Goal: Task Accomplishment & Management: Use online tool/utility

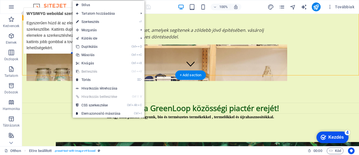
click at [44, 63] on div "🌿 Fenntartható választék Fedezd fel a környezetbarát és újrahasznosított termék…" at bounding box center [190, 49] width 337 height 108
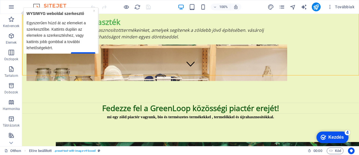
click at [89, 52] on div "Következő" at bounding box center [61, 56] width 69 height 8
click at [89, 53] on html "× WYSIWYG weboldal szerkesztő Egyszerűen húzd át az elemeket a szerkesztőbe. Ka…" at bounding box center [59, 36] width 80 height 58
click at [90, 52] on link "Következő" at bounding box center [83, 56] width 24 height 8
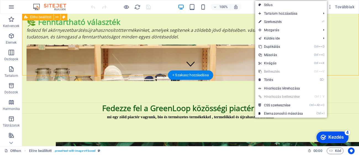
drag, startPoint x: 328, startPoint y: 58, endPoint x: 337, endPoint y: 57, distance: 9.4
click at [337, 57] on div "🌿 Fenntartható választék Fedezd fel a környezetbarát és újrahasznosított termék…" at bounding box center [190, 49] width 337 height 108
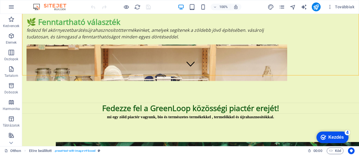
click at [338, 138] on font "Kezdés" at bounding box center [335, 137] width 15 height 5
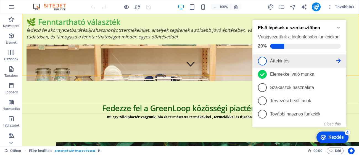
click at [288, 60] on font "Áttekintés" at bounding box center [279, 61] width 19 height 5
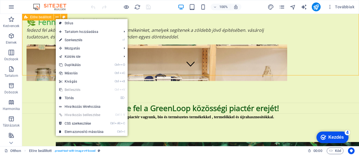
click at [29, 27] on div "🌿 Fenntartható választék Fedezd fel a környezetbarát és újrahasznosított termék…" at bounding box center [190, 49] width 337 height 108
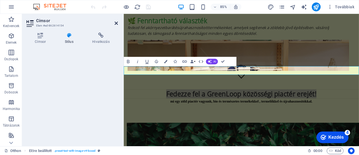
click at [115, 22] on icon at bounding box center [116, 23] width 3 height 4
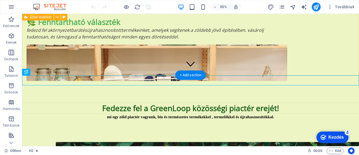
drag, startPoint x: 359, startPoint y: 28, endPoint x: 240, endPoint y: 16, distance: 118.9
click at [359, 61] on div "🌿 Fenntartható választék Fedezd fel a környezetbarát és újrahasznosított termék…" at bounding box center [190, 49] width 337 height 108
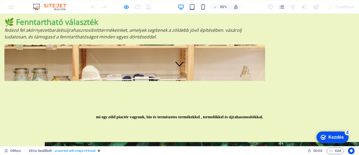
click at [229, 74] on div "🌿 Fenntartható választék Fedezd fel a környezetbarát és újrahasznosított termék…" at bounding box center [179, 49] width 359 height 108
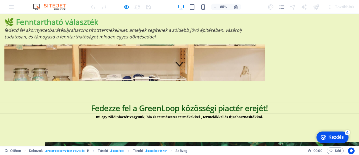
click at [358, 35] on div "🌿 Fenntartható választék Fedezd fel a környezetbarát és újrahasznosított termék…" at bounding box center [179, 49] width 359 height 108
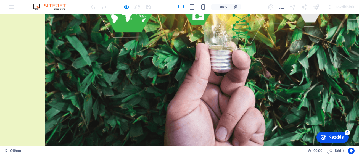
scroll to position [392, 0]
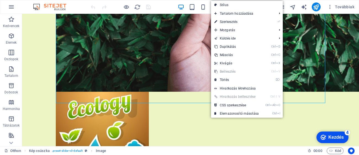
click at [234, 23] on ul "Stílus Tartalom hozzáadása Ctrl 1 Címsor Ctrl 2 Szöveg Ctrl 3 Image Ctrl 4 Táro…" at bounding box center [247, 59] width 72 height 117
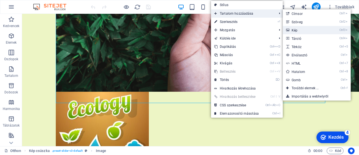
drag, startPoint x: 301, startPoint y: 30, endPoint x: 183, endPoint y: 33, distance: 118.3
click at [301, 30] on link "Ctrl3 ​ Kép" at bounding box center [306, 30] width 47 height 8
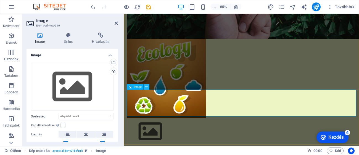
click at [147, 85] on icon at bounding box center [146, 87] width 2 height 5
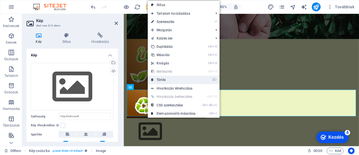
drag, startPoint x: 166, startPoint y: 78, endPoint x: 145, endPoint y: 64, distance: 24.8
click at [166, 78] on link "⌦ Törlés" at bounding box center [173, 80] width 51 height 8
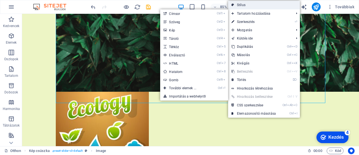
click at [265, 4] on link "Stílus" at bounding box center [264, 5] width 72 height 8
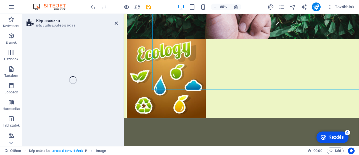
select select "rem"
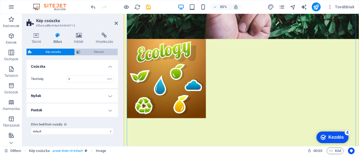
scroll to position [203, 0]
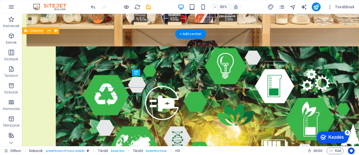
scroll to position [958, 0]
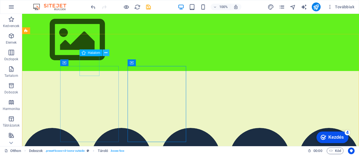
click at [106, 51] on icon at bounding box center [105, 53] width 3 height 6
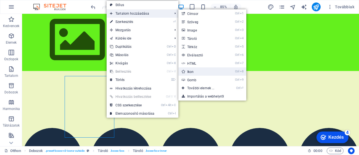
click at [191, 72] on link "Ctrl 8 Ikon" at bounding box center [201, 71] width 47 height 8
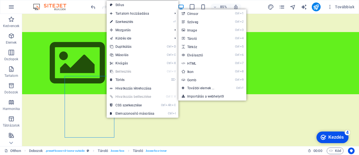
select select "xMidYMid"
select select "px"
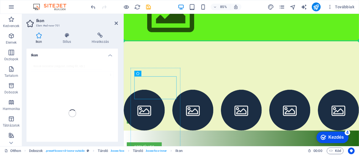
drag, startPoint x: 160, startPoint y: 108, endPoint x: 160, endPoint y: 100, distance: 7.7
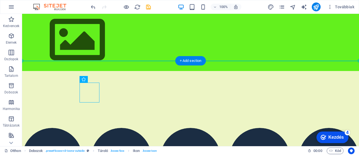
drag, startPoint x: 58, startPoint y: 100, endPoint x: 153, endPoint y: 70, distance: 99.3
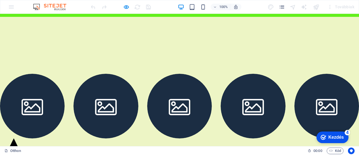
scroll to position [1113, 0]
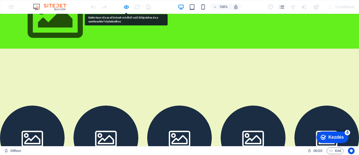
scroll to position [947, 0]
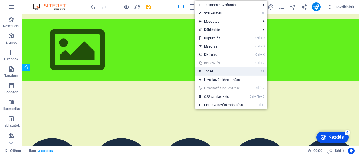
click at [205, 68] on link "⌦ Törlés" at bounding box center [220, 71] width 51 height 8
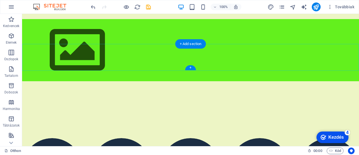
click at [194, 68] on div "+" at bounding box center [190, 67] width 11 height 5
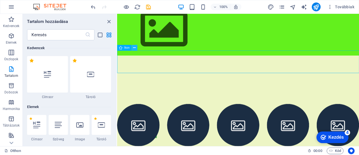
click at [132, 45] on button at bounding box center [135, 48] width 6 height 6
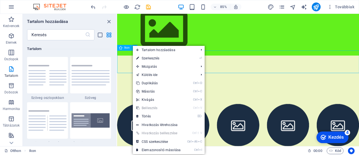
drag, startPoint x: 126, startPoint y: 49, endPoint x: 12, endPoint y: 44, distance: 113.9
click at [126, 49] on span "Ikon" at bounding box center [126, 47] width 5 height 3
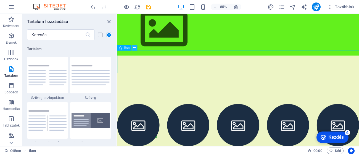
click at [134, 48] on icon at bounding box center [134, 47] width 2 height 5
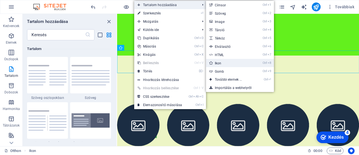
click at [220, 64] on link "Ctrl 8 Ikon" at bounding box center [229, 63] width 47 height 8
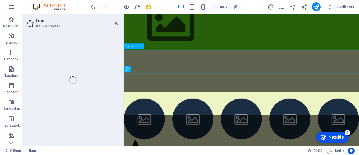
select select "xMidYMid"
select select "px"
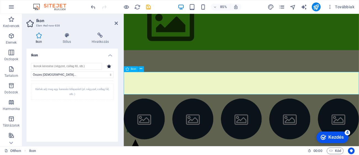
drag, startPoint x: 286, startPoint y: 72, endPoint x: 257, endPoint y: 83, distance: 30.0
click at [138, 68] on button at bounding box center [141, 69] width 6 height 6
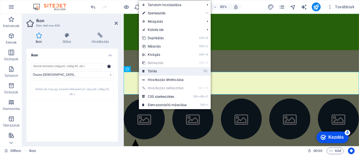
drag, startPoint x: 154, startPoint y: 72, endPoint x: 127, endPoint y: 56, distance: 31.8
click at [154, 72] on link "⌦ Törlés" at bounding box center [164, 71] width 51 height 8
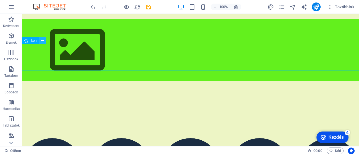
click at [42, 42] on icon at bounding box center [42, 41] width 3 height 6
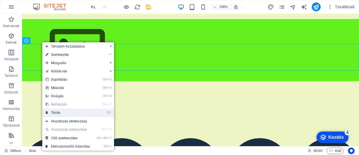
click at [72, 110] on link "⌦ Törlés" at bounding box center [67, 113] width 51 height 8
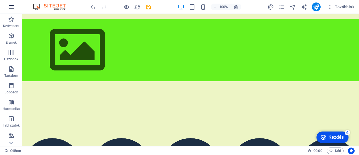
click at [14, 36] on icon "button" at bounding box center [11, 36] width 7 height 7
click at [10, 25] on p "Kedvencek" at bounding box center [11, 26] width 16 height 4
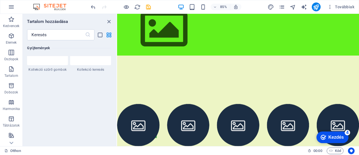
scroll to position [5236, 0]
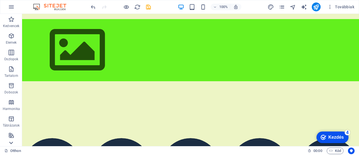
click at [10, 143] on icon at bounding box center [11, 143] width 4 height 2
click at [10, 143] on p "Gyűjtemények" at bounding box center [11, 142] width 21 height 4
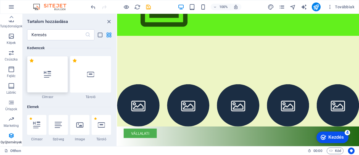
drag, startPoint x: 11, startPoint y: 143, endPoint x: 65, endPoint y: 71, distance: 89.7
click at [65, 71] on div "Kedvencek Elemek Oszlopok Tartalom Dobozok Harmonika Táblázatok Tulajdonságok K…" at bounding box center [58, 80] width 117 height 132
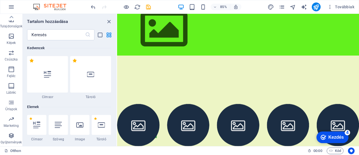
scroll to position [5055, 0]
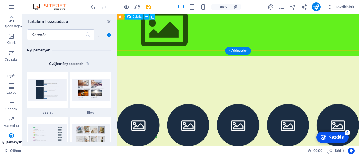
drag, startPoint x: 234, startPoint y: 35, endPoint x: 122, endPoint y: 23, distance: 112.8
drag, startPoint x: 117, startPoint y: 27, endPoint x: 100, endPoint y: 65, distance: 41.9
click at [131, 27] on section "Kedvencek Elemek Oszlopok Tartalom Dobozok Harmonika Táblázatok Tulajdonságok K…" at bounding box center [179, 80] width 359 height 132
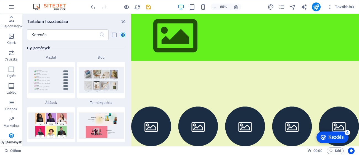
scroll to position [5001, 0]
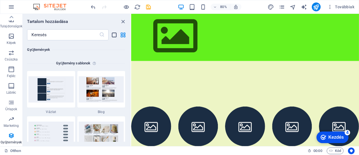
click at [116, 34] on icon "list-view" at bounding box center [114, 35] width 6 height 6
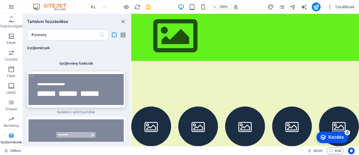
scroll to position [12034, 0]
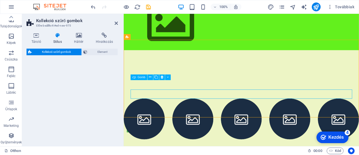
select select "rem"
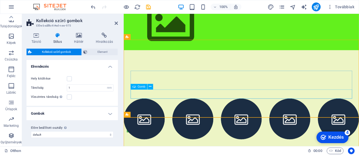
scroll to position [958, 0]
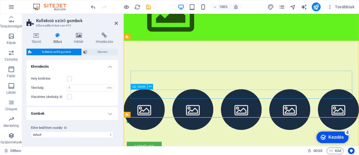
drag, startPoint x: 200, startPoint y: 85, endPoint x: 291, endPoint y: 90, distance: 90.8
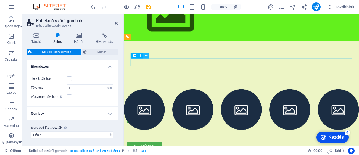
click at [144, 55] on button at bounding box center [146, 56] width 6 height 6
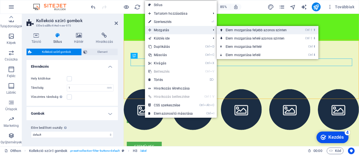
click at [240, 29] on link "Ctrl ⇧ ⬆ Elem mozgatása feljebb azonos szinten" at bounding box center [257, 30] width 81 height 8
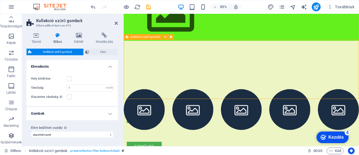
click at [70, 80] on label at bounding box center [69, 78] width 5 height 5
click at [0, 0] on input "Hely kitöltése" at bounding box center [0, 0] width 0 height 0
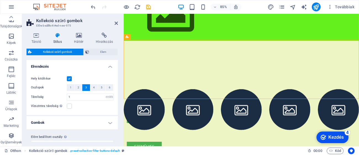
click at [91, 87] on button "4" at bounding box center [93, 87] width 7 height 7
click at [101, 88] on font "5" at bounding box center [102, 87] width 2 height 3
click at [91, 88] on button "4" at bounding box center [93, 87] width 7 height 7
drag, startPoint x: 117, startPoint y: 70, endPoint x: 118, endPoint y: 90, distance: 20.5
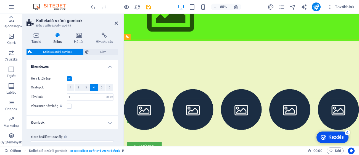
click at [121, 92] on div "Tároló Stílus Háttér Hivatkozás Méret Magasság Alapértelmezett px emlék % vh VW…" at bounding box center [72, 87] width 100 height 118
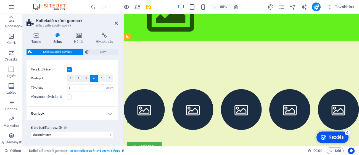
click at [110, 110] on h4 "Gombok" at bounding box center [72, 113] width 91 height 13
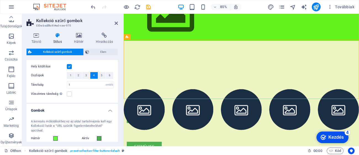
scroll to position [8, 0]
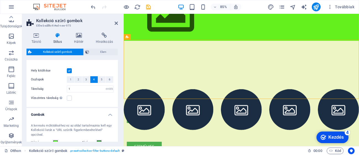
drag, startPoint x: 400, startPoint y: 67, endPoint x: 399, endPoint y: 71, distance: 4.4
drag, startPoint x: 400, startPoint y: 71, endPoint x: 363, endPoint y: 76, distance: 37.4
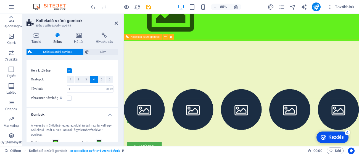
click at [147, 56] on icon at bounding box center [146, 55] width 2 height 5
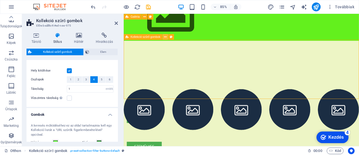
click at [166, 36] on icon at bounding box center [165, 37] width 2 height 5
click at [171, 36] on icon at bounding box center [171, 37] width 2 height 5
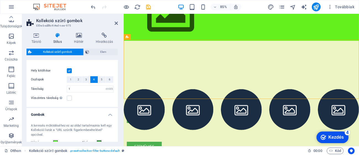
click at [70, 99] on label at bounding box center [69, 98] width 5 height 5
click at [0, 0] on input "Vízszintes távolság Csak akkor, ha a tárolók "Tartalom szélesség" nincs "Alapér…" at bounding box center [0, 0] width 0 height 0
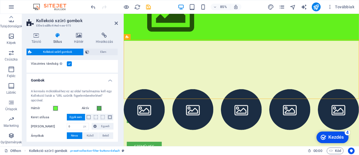
scroll to position [67, 0]
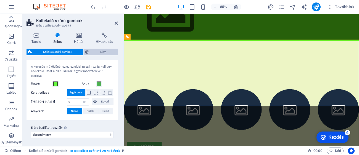
click at [100, 53] on span "Elem" at bounding box center [103, 52] width 25 height 7
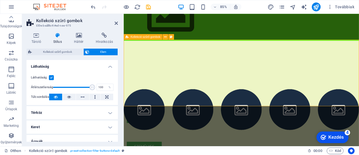
type input "99"
click at [91, 85] on span at bounding box center [92, 88] width 6 height 6
click at [100, 115] on h4 "Térköz" at bounding box center [72, 112] width 91 height 13
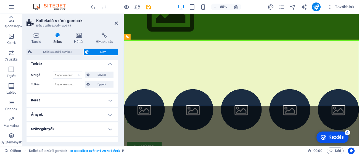
scroll to position [68, 0]
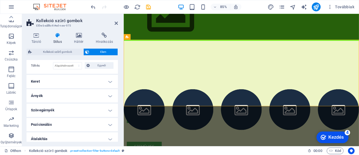
click at [109, 122] on h4 "Pozícionálás" at bounding box center [72, 124] width 91 height 13
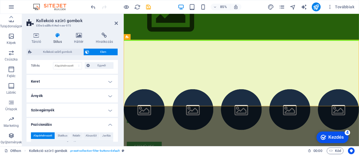
scroll to position [123, 0]
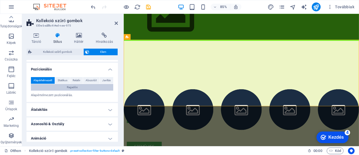
click at [76, 84] on span "Ragadós" at bounding box center [72, 87] width 11 height 7
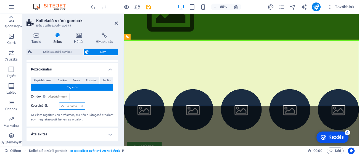
click at [71, 105] on select "automatikus px emlék % ban" at bounding box center [72, 106] width 26 height 7
click at [68, 108] on select "automatikus px emlék % ban" at bounding box center [72, 106] width 26 height 7
click at [107, 81] on font "Javítás" at bounding box center [106, 80] width 9 height 3
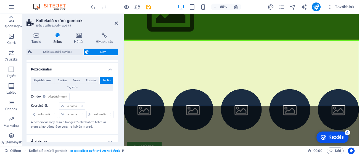
scroll to position [969, 0]
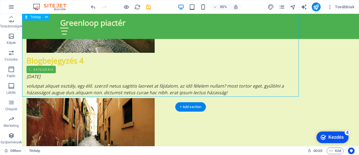
scroll to position [2857, 0]
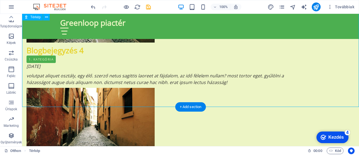
click at [188, 106] on div "+ Add section" at bounding box center [190, 106] width 31 height 9
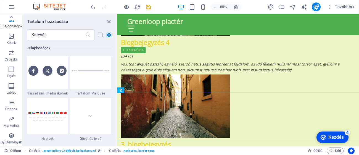
scroll to position [2506, 0]
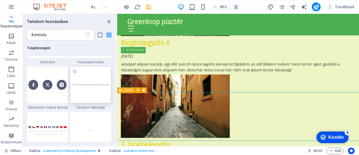
click at [96, 85] on div at bounding box center [90, 85] width 41 height 36
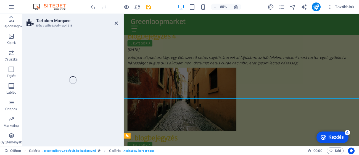
click at [116, 84] on div "Tartalom Marquee Előre beállított #ed-new-1218 Drag here to replace the existin…" at bounding box center [190, 80] width 337 height 132
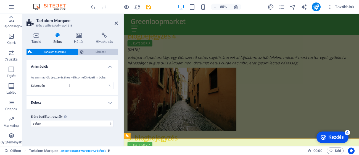
scroll to position [2847, 0]
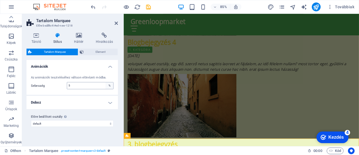
click at [110, 85] on div "%" at bounding box center [110, 85] width 8 height 7
click at [80, 86] on input "5" at bounding box center [90, 85] width 46 height 7
click at [108, 104] on h4 "Doboz" at bounding box center [72, 102] width 91 height 13
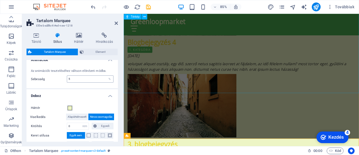
scroll to position [0, 0]
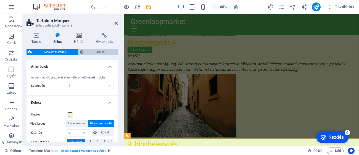
click at [90, 51] on span "Element" at bounding box center [100, 52] width 31 height 7
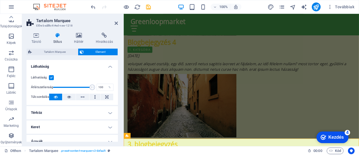
scroll to position [92, 0]
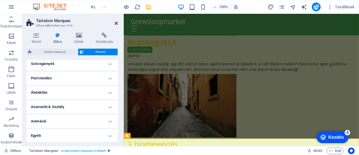
click at [115, 23] on icon at bounding box center [116, 23] width 3 height 4
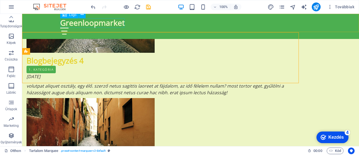
scroll to position [2975, 0]
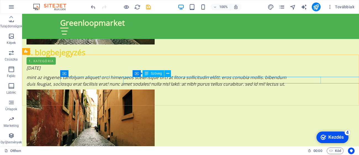
click at [149, 74] on div "Szöveg" at bounding box center [154, 73] width 22 height 7
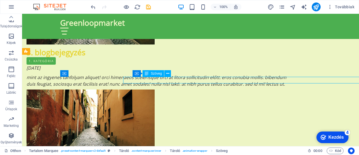
click at [143, 74] on div "Szöveg" at bounding box center [154, 73] width 22 height 7
click at [167, 72] on icon at bounding box center [167, 74] width 3 height 6
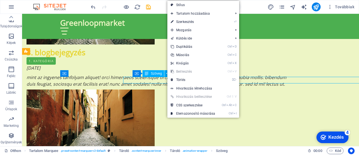
click at [146, 73] on icon at bounding box center [147, 73] width 4 height 7
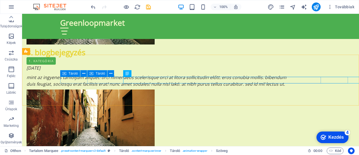
click at [67, 75] on div "Tároló" at bounding box center [70, 73] width 20 height 7
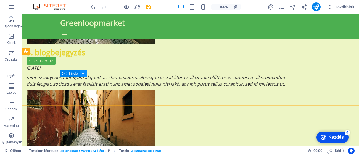
click at [83, 73] on icon at bounding box center [83, 74] width 3 height 6
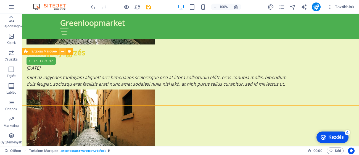
drag, startPoint x: 61, startPoint y: 51, endPoint x: 30, endPoint y: 44, distance: 32.0
click at [61, 51] on icon at bounding box center [62, 52] width 3 height 6
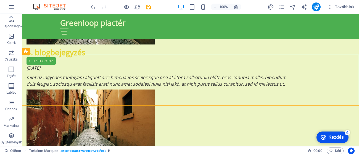
click at [338, 136] on font "Kezdés" at bounding box center [335, 137] width 15 height 5
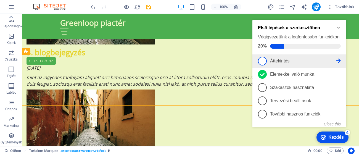
click at [275, 59] on font "Áttekintés" at bounding box center [279, 61] width 19 height 5
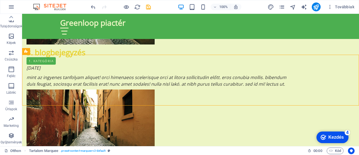
click at [336, 136] on font "Kezdés" at bounding box center [335, 137] width 15 height 5
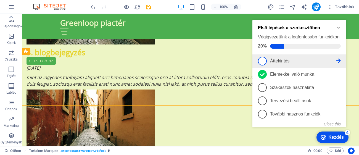
click at [338, 59] on icon at bounding box center [339, 61] width 4 height 4
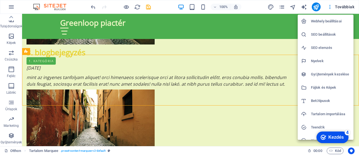
click at [332, 70] on li "Gyűjtemények kezelése" at bounding box center [326, 74] width 56 height 13
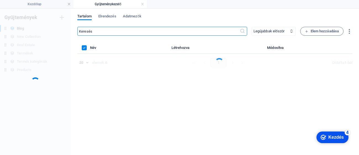
scroll to position [0, 0]
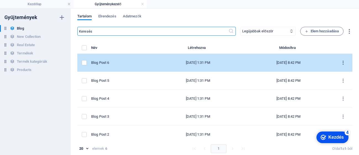
click at [341, 66] on button "items list" at bounding box center [343, 62] width 10 height 9
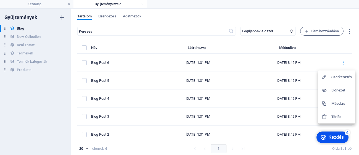
click at [34, 36] on div at bounding box center [179, 77] width 359 height 155
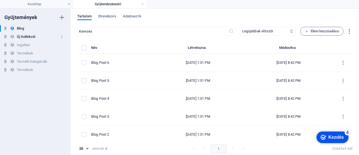
click at [49, 36] on div "New Collection Új kollekció" at bounding box center [32, 36] width 65 height 7
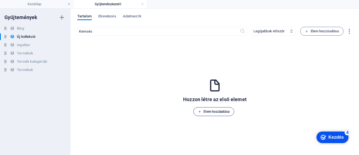
click at [220, 114] on button "Elem hozzáadása" at bounding box center [213, 111] width 41 height 9
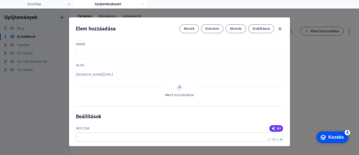
drag, startPoint x: 220, startPoint y: 114, endPoint x: 222, endPoint y: 107, distance: 7.4
click at [222, 107] on div "Name ​ Slug www.example.com/new-collection-single-page-layout/ ​ Mező hozzáadás…" at bounding box center [179, 92] width 220 height 108
click at [179, 87] on icon "Mező hozzáadása" at bounding box center [179, 87] width 5 height 5
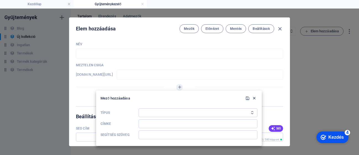
click at [255, 99] on icon "button" at bounding box center [254, 98] width 5 height 5
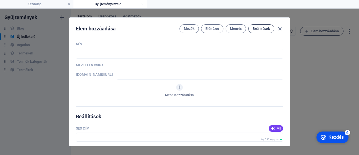
click at [265, 28] on font "Beállítások" at bounding box center [261, 29] width 17 height 4
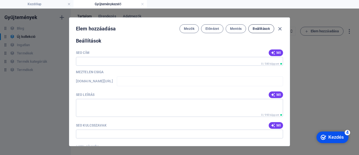
click at [265, 28] on font "Beállítások" at bounding box center [261, 29] width 17 height 4
click at [236, 27] on span "Mentés" at bounding box center [236, 29] width 12 height 4
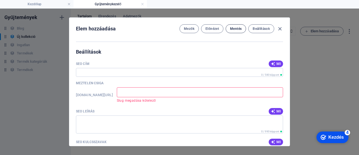
scroll to position [0, 0]
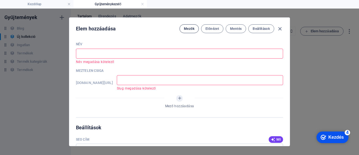
click at [188, 26] on button "Mezők" at bounding box center [189, 28] width 19 height 9
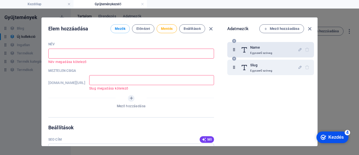
click at [253, 49] on h6 "Name" at bounding box center [261, 47] width 22 height 7
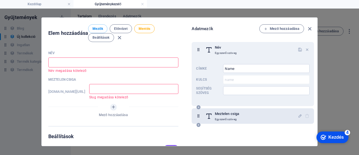
click at [229, 116] on h6 "Meztelen csiga" at bounding box center [227, 114] width 24 height 7
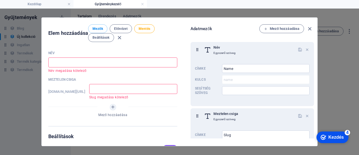
click at [225, 116] on div at bounding box center [225, 116] width 0 height 0
click at [233, 118] on font "Egyszerű szöveg" at bounding box center [225, 119] width 22 height 3
click at [316, 57] on div "Név Egyszerű szöveg Címke Name ​ Kulcs name ​ Segítség szöveg ​ Meztelen csiga …" at bounding box center [254, 89] width 126 height 100
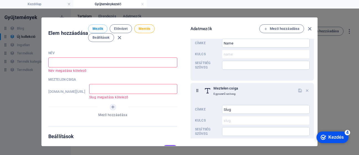
scroll to position [36, 0]
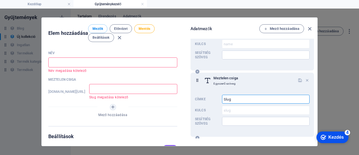
click at [247, 103] on input "Slug" at bounding box center [266, 99] width 88 height 9
click at [246, 128] on div "Meztelen csiga Egyszerű szöveg Címke Slug ​ Kulcs slug ​ Segítség szöveg ​" at bounding box center [252, 105] width 123 height 64
click at [245, 120] on input "Segítség szöveg" at bounding box center [266, 121] width 88 height 9
click at [249, 103] on input "Slug" at bounding box center [266, 99] width 88 height 9
click at [298, 79] on icon "button" at bounding box center [300, 80] width 5 height 5
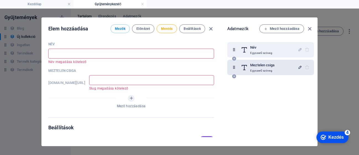
scroll to position [0, 0]
drag, startPoint x: 309, startPoint y: 28, endPoint x: 224, endPoint y: 86, distance: 103.1
click at [236, 102] on div "Adatmezők Mező hozzáadása Név Egyszerű szöveg Meztelen csiga Egyszerű szöveg" at bounding box center [270, 81] width 86 height 115
click at [220, 51] on div "Elem hozzáadása Mezők Előnézet Mentés Beállítások Név ​ Név megadása kötelező M…" at bounding box center [180, 82] width 276 height 128
click at [113, 30] on button "Mezők" at bounding box center [120, 28] width 19 height 9
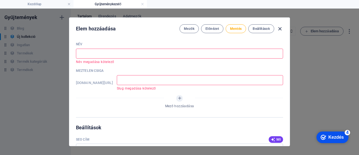
click at [281, 30] on icon "button" at bounding box center [280, 29] width 6 height 6
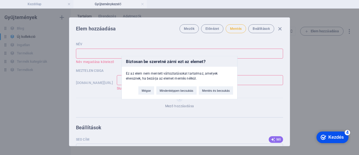
click at [281, 28] on div "Biztosan be szeretné zárni ezt az elemet? Ez az elem nem mentett változtatásoka…" at bounding box center [179, 77] width 359 height 155
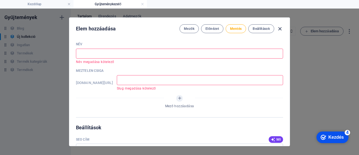
click at [278, 29] on icon "button" at bounding box center [280, 29] width 6 height 6
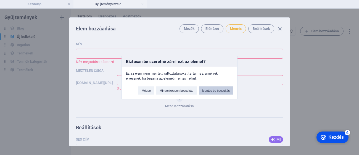
drag, startPoint x: 222, startPoint y: 86, endPoint x: 222, endPoint y: 91, distance: 5.0
click at [222, 91] on div "Mégse Mindenképpen becsukás Mentés és becsukás" at bounding box center [185, 88] width 103 height 14
click at [174, 88] on button "Mindenképpen becsukás" at bounding box center [176, 90] width 40 height 8
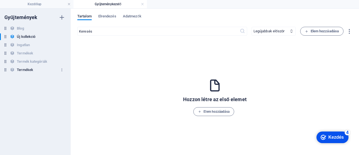
click at [22, 69] on font "Termékek" at bounding box center [25, 70] width 16 height 4
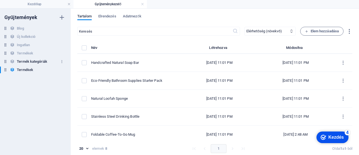
click at [43, 63] on h6 "Termék kategóriák" at bounding box center [32, 61] width 30 height 7
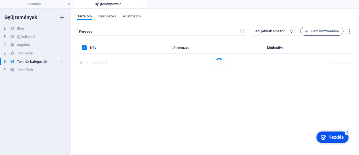
select select "createdAt_DESC"
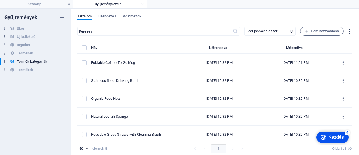
click at [349, 33] on icon "button" at bounding box center [349, 31] width 6 height 6
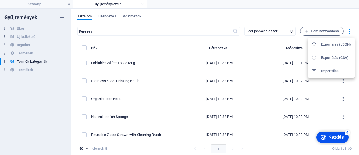
click at [330, 44] on h6 "Exportálás (JSON)" at bounding box center [336, 44] width 30 height 7
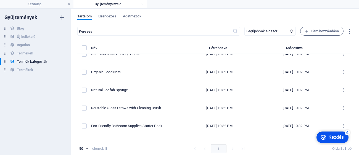
scroll to position [20, 0]
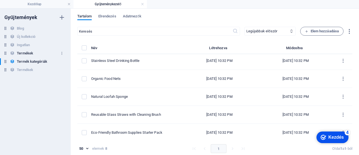
click at [23, 51] on font "Termékek" at bounding box center [25, 53] width 16 height 4
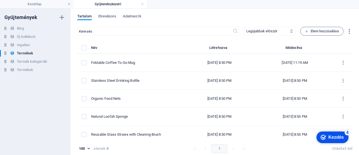
scroll to position [57, 0]
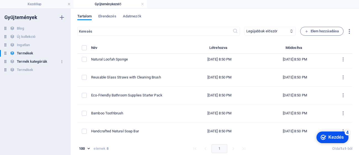
click at [28, 62] on h6 "Termék kategóriák" at bounding box center [32, 61] width 30 height 7
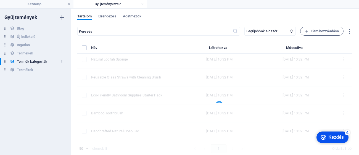
type input "50"
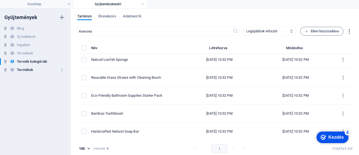
click at [30, 69] on font "Termékek" at bounding box center [25, 70] width 16 height 4
select select "columns.availability_ASC"
type input "20"
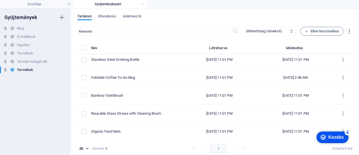
click at [351, 92] on div "Tartalom Elrendezés Adatmezők ​ Legújabbak először Régebbiek először Legutóbb m…" at bounding box center [215, 82] width 288 height 146
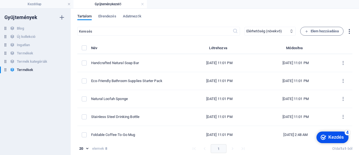
click at [346, 30] on icon "button" at bounding box center [349, 31] width 6 height 6
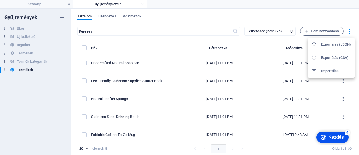
click at [277, 34] on div at bounding box center [179, 77] width 359 height 155
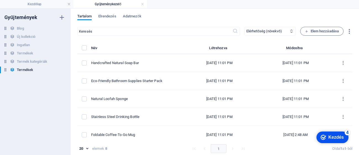
click at [281, 30] on div "Exportálás (JSON) Exportálás (CSV) Importálás" at bounding box center [179, 79] width 359 height 152
click at [291, 30] on icon at bounding box center [292, 31] width 4 height 4
click at [260, 31] on select "Legújabbak először Régebbiek először Legutóbb módosított Name (növekvő) Name (c…" at bounding box center [270, 31] width 51 height 9
select select "columns.slug_ASC"
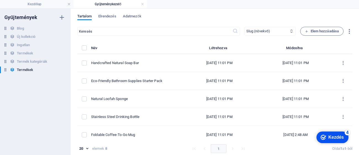
click at [245, 27] on select "Legújabbak először Régebbiek először Legutóbb módosított Name (növekvő) Name (c…" at bounding box center [270, 31] width 51 height 9
click at [108, 18] on font "Elrendezés" at bounding box center [107, 16] width 18 height 4
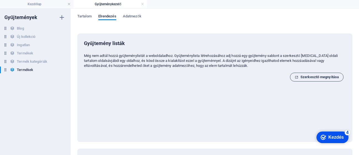
click at [311, 78] on span "Szerkesztő megnyitása" at bounding box center [317, 77] width 44 height 7
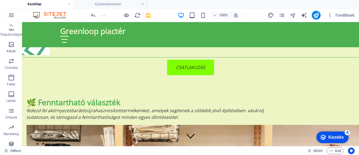
scroll to position [2977, 0]
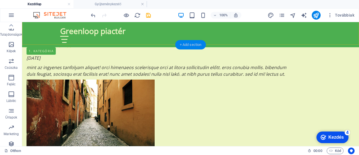
click at [188, 46] on div "+ Add section" at bounding box center [190, 44] width 31 height 9
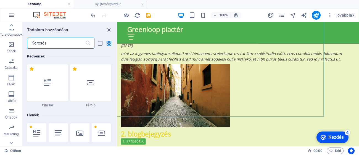
click at [53, 42] on input "text" at bounding box center [56, 43] width 58 height 11
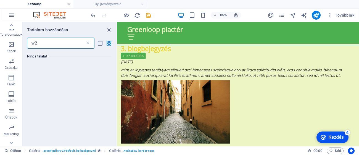
scroll to position [0, 0]
type input "woo"
click at [51, 31] on font "Tartalom hozzáadása" at bounding box center [47, 29] width 41 height 5
click at [14, 143] on icon at bounding box center [11, 143] width 8 height 8
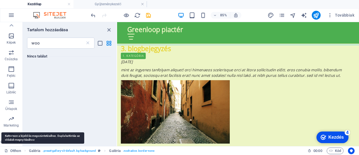
click at [11, 138] on icon "button" at bounding box center [11, 135] width 7 height 7
click at [12, 140] on p "Gyűjtemények" at bounding box center [11, 142] width 21 height 4
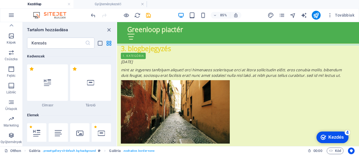
scroll to position [5055, 0]
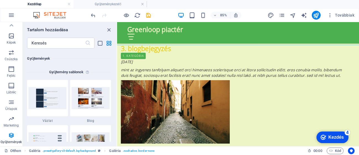
click at [88, 69] on icon at bounding box center [89, 72] width 6 height 7
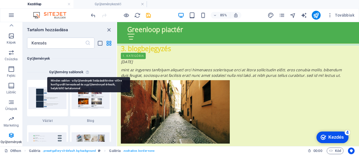
click at [87, 69] on icon at bounding box center [89, 72] width 6 height 7
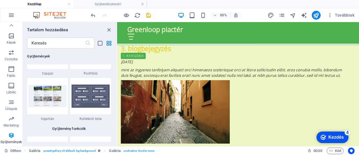
scroll to position [5116, 0]
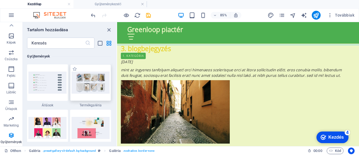
click at [100, 85] on img at bounding box center [91, 83] width 38 height 22
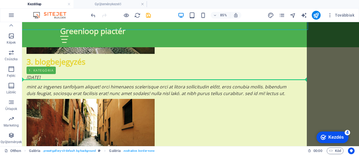
scroll to position [2977, 0]
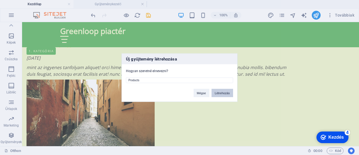
click at [222, 92] on button "Létrehozás" at bounding box center [223, 93] width 22 height 8
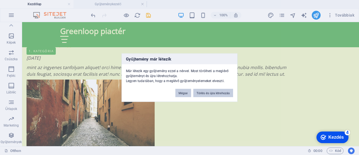
drag, startPoint x: 209, startPoint y: 93, endPoint x: 179, endPoint y: 93, distance: 29.8
click at [179, 93] on div "Mégse Törlés és újra létrehozás" at bounding box center [204, 90] width 66 height 14
click at [179, 93] on font "Mégse" at bounding box center [183, 92] width 9 height 3
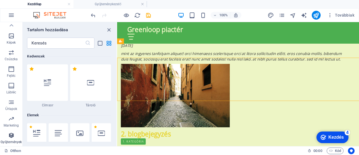
click at [13, 140] on p "Gyűjtemények" at bounding box center [11, 142] width 21 height 4
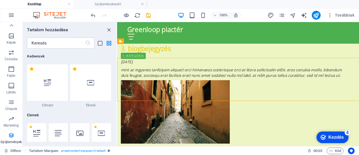
click at [13, 140] on p "Gyűjtemények" at bounding box center [11, 142] width 21 height 4
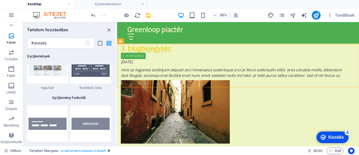
scroll to position [3066, 0]
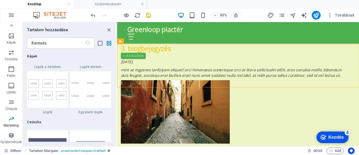
drag, startPoint x: 115, startPoint y: 101, endPoint x: 116, endPoint y: 94, distance: 7.0
click at [116, 94] on div "Kedvencek 1 csillag Címsor 1 csillag Tároló Elemek 1 csillag Címsor 1 csillag S…" at bounding box center [70, 95] width 94 height 93
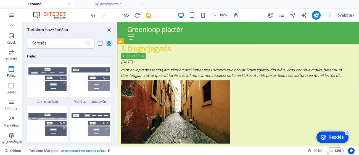
scroll to position [3452, 0]
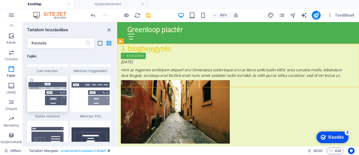
click at [59, 100] on img at bounding box center [47, 93] width 38 height 23
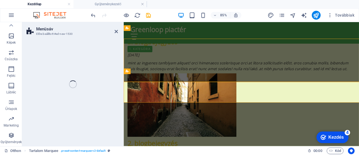
click at [115, 110] on div "Menüsáv Előre beállított #ed-new-1530 H2 Logó Előre beállított Tároló HTML Táro…" at bounding box center [190, 84] width 337 height 124
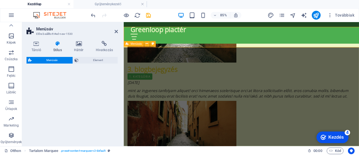
scroll to position [3029, 0]
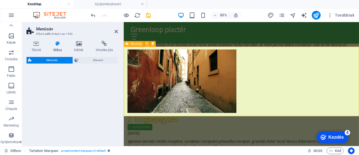
select select "rem"
select select "preset-menu-v2-wide"
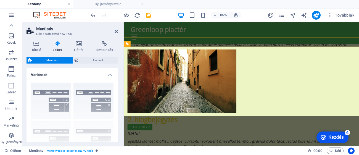
click at [359, 33] on div "Greenloop piactér" at bounding box center [262, 34] width 277 height 25
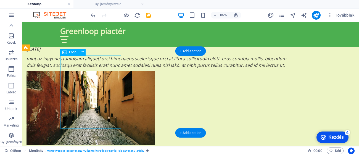
scroll to position [3053, 0]
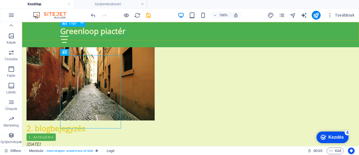
scroll to position [3053, 0]
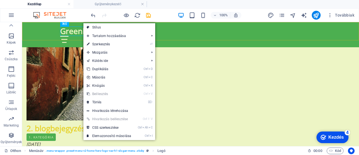
click at [189, 26] on div "Greenloop piactér" at bounding box center [190, 34] width 337 height 25
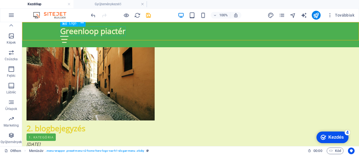
click at [124, 31] on div "Greenloop piactér" at bounding box center [190, 31] width 261 height 9
click at [131, 36] on div at bounding box center [190, 39] width 261 height 7
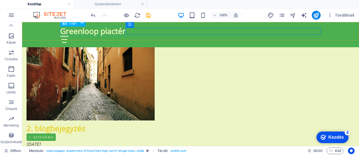
click at [116, 32] on div "Greenloop piactér" at bounding box center [190, 31] width 261 height 9
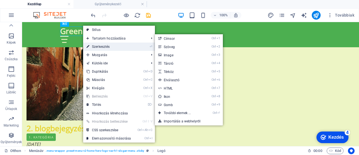
click at [104, 46] on link "⏎ Szerkesztés" at bounding box center [108, 47] width 51 height 8
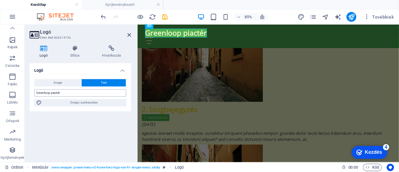
scroll to position [3029, 0]
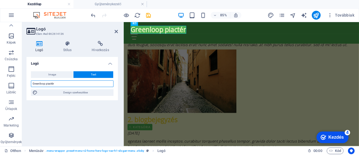
click at [45, 83] on input "Greenloop piactér" at bounding box center [72, 83] width 83 height 7
click at [70, 85] on input "Greenloopmarket" at bounding box center [72, 83] width 83 height 7
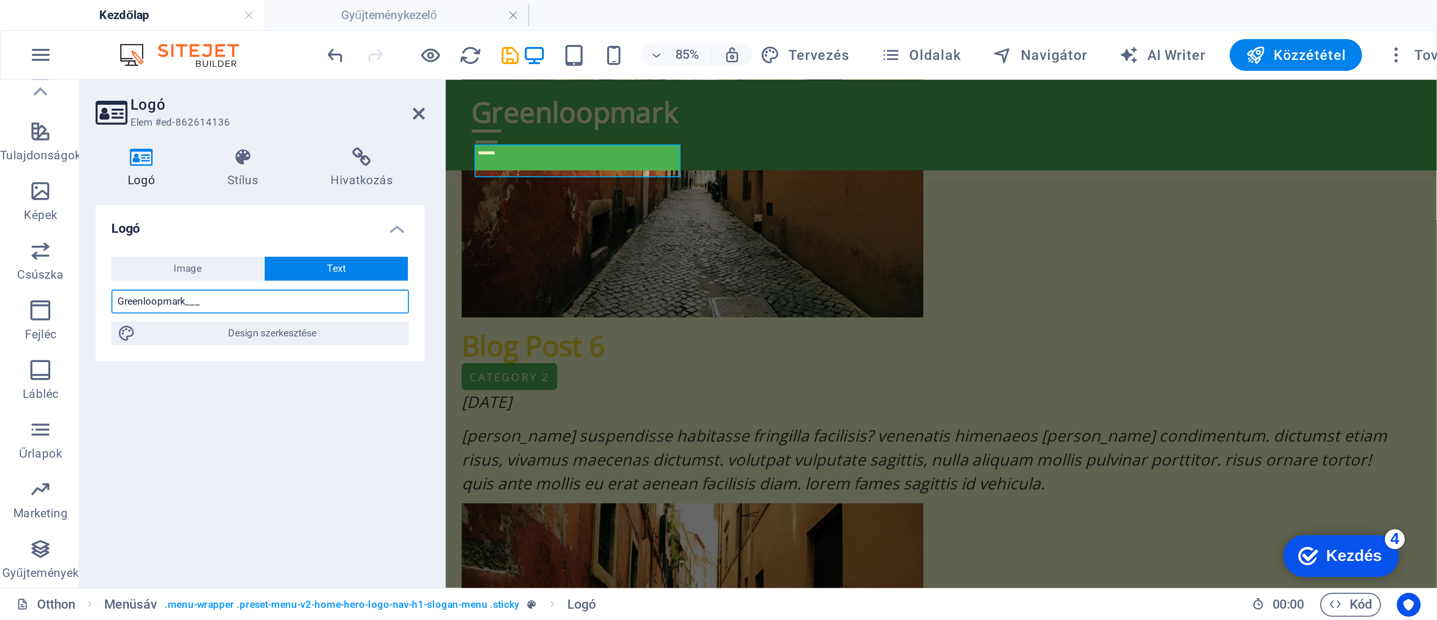
scroll to position [0, 0]
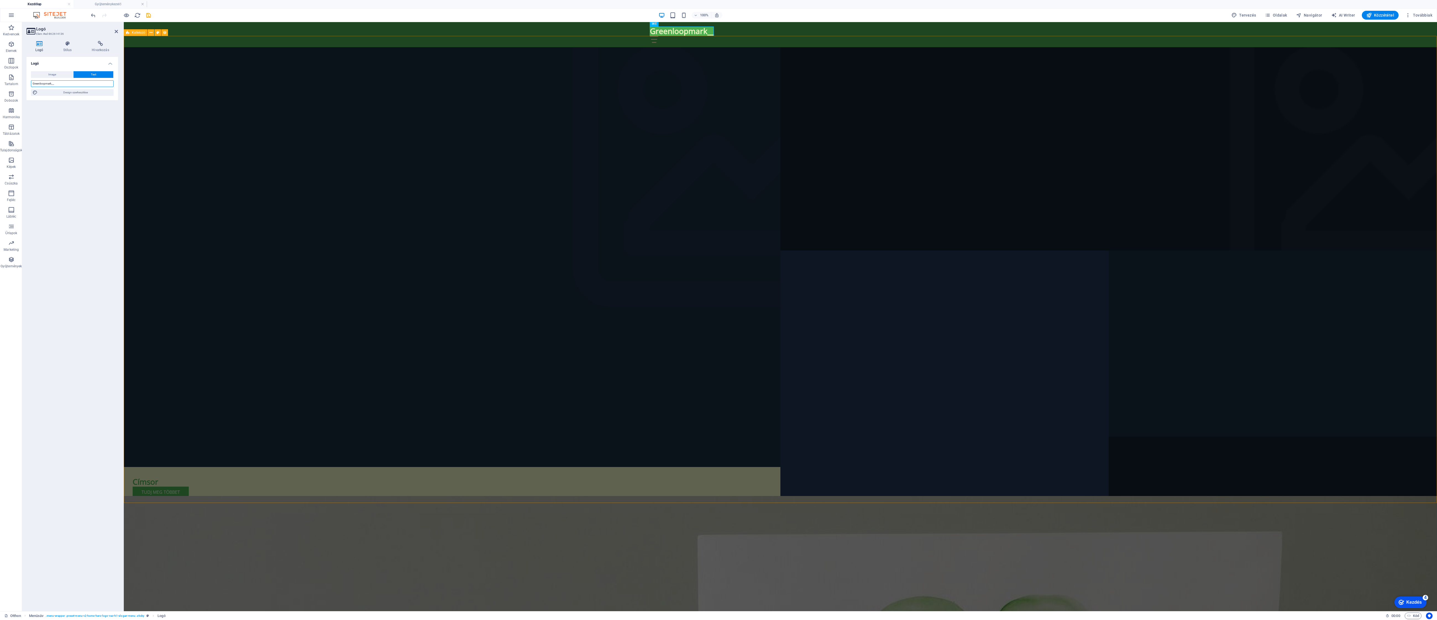
type input "Greenloopmark__"
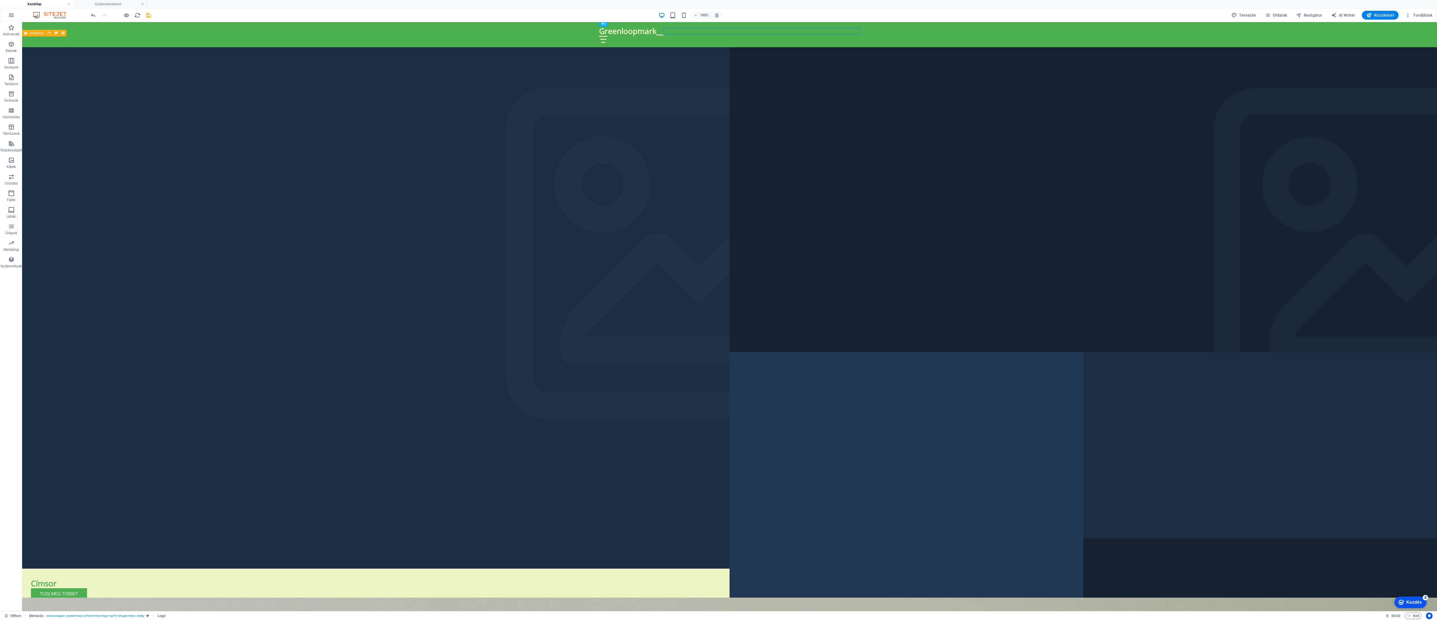
scroll to position [3035, 0]
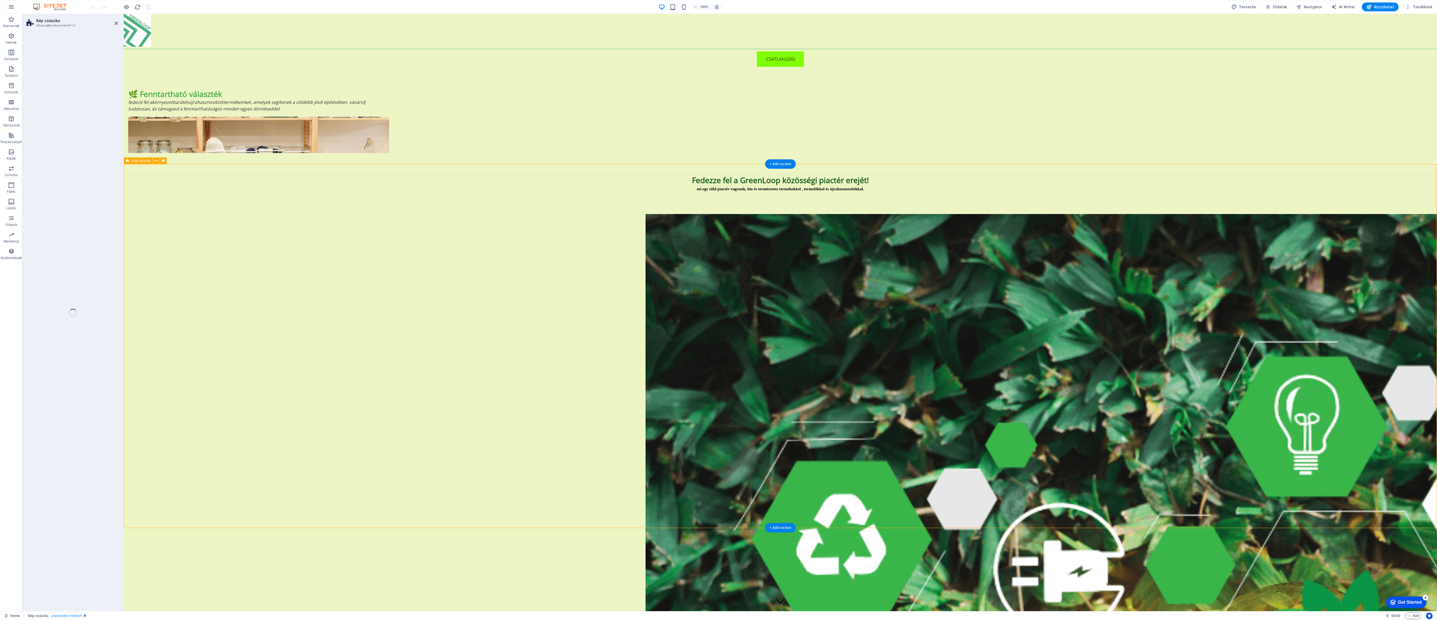
select select "region"
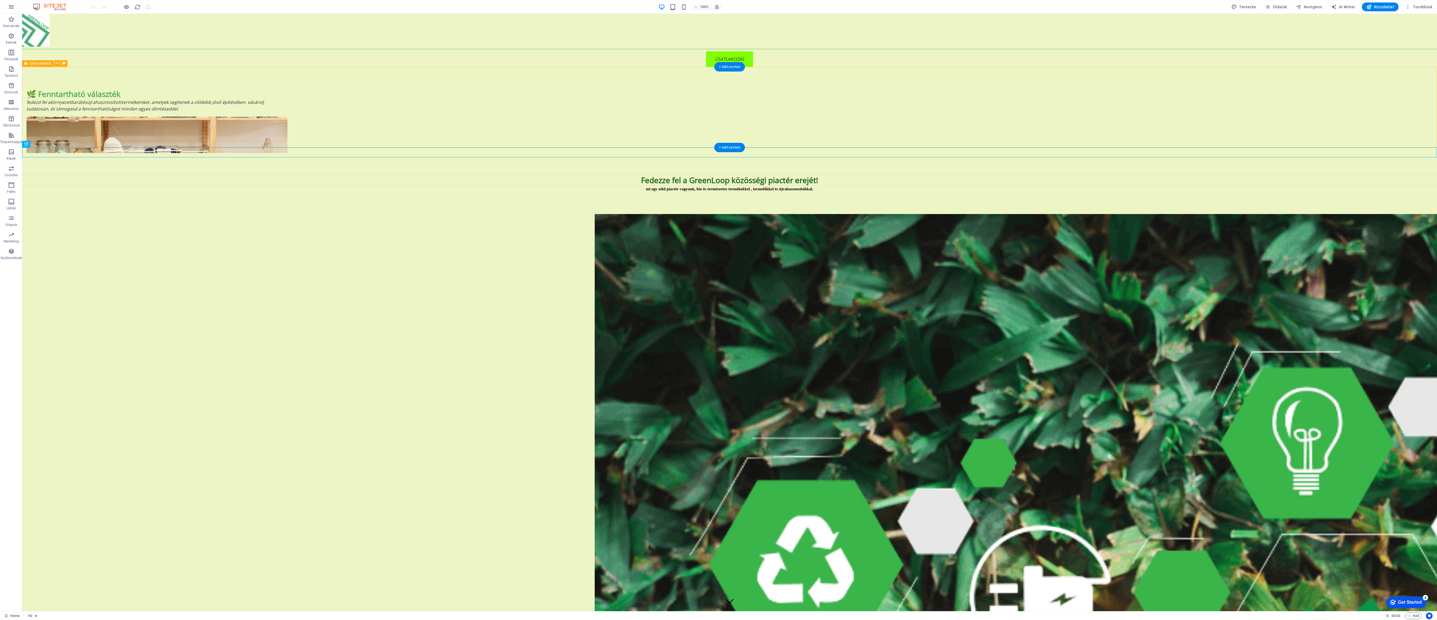
click at [1436, 133] on div "🌿 Fenntartható választék Fedezd fel a környezetbarát és újrahasznosított termék…" at bounding box center [729, 121] width 1415 height 108
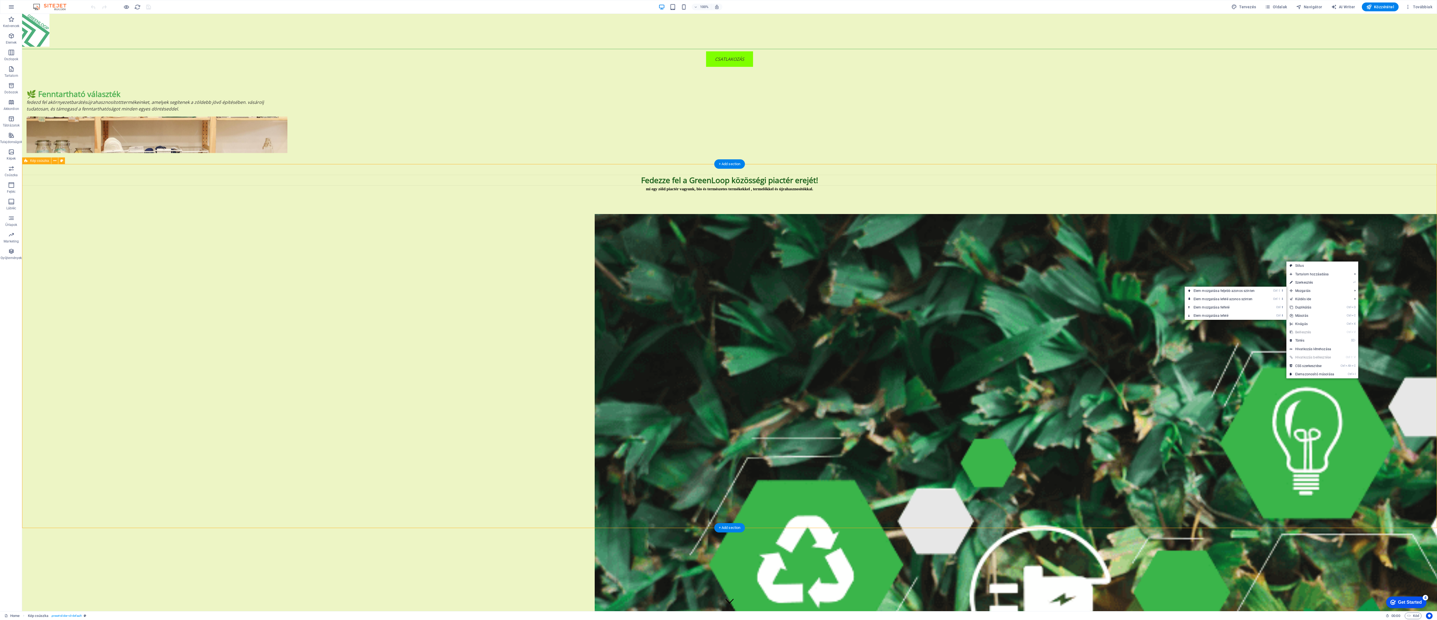
drag, startPoint x: 1277, startPoint y: 121, endPoint x: 1274, endPoint y: 122, distance: 3.7
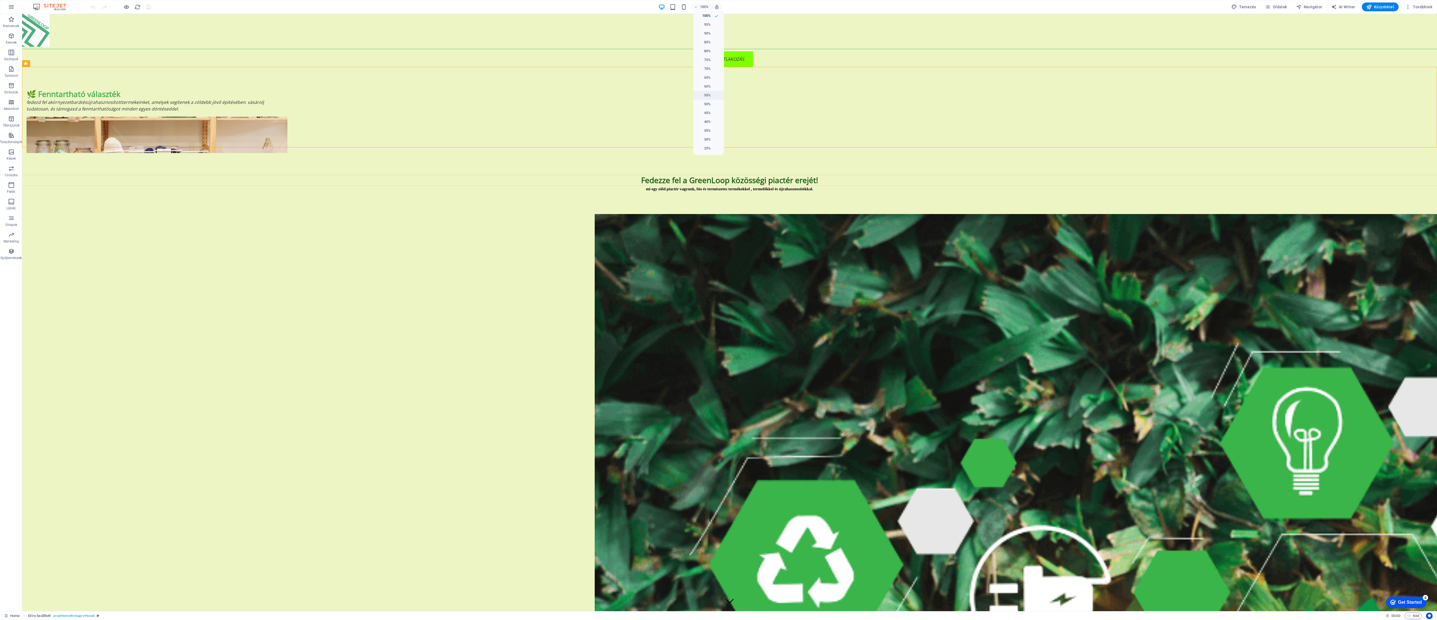
drag, startPoint x: 709, startPoint y: 48, endPoint x: 713, endPoint y: 92, distance: 44.4
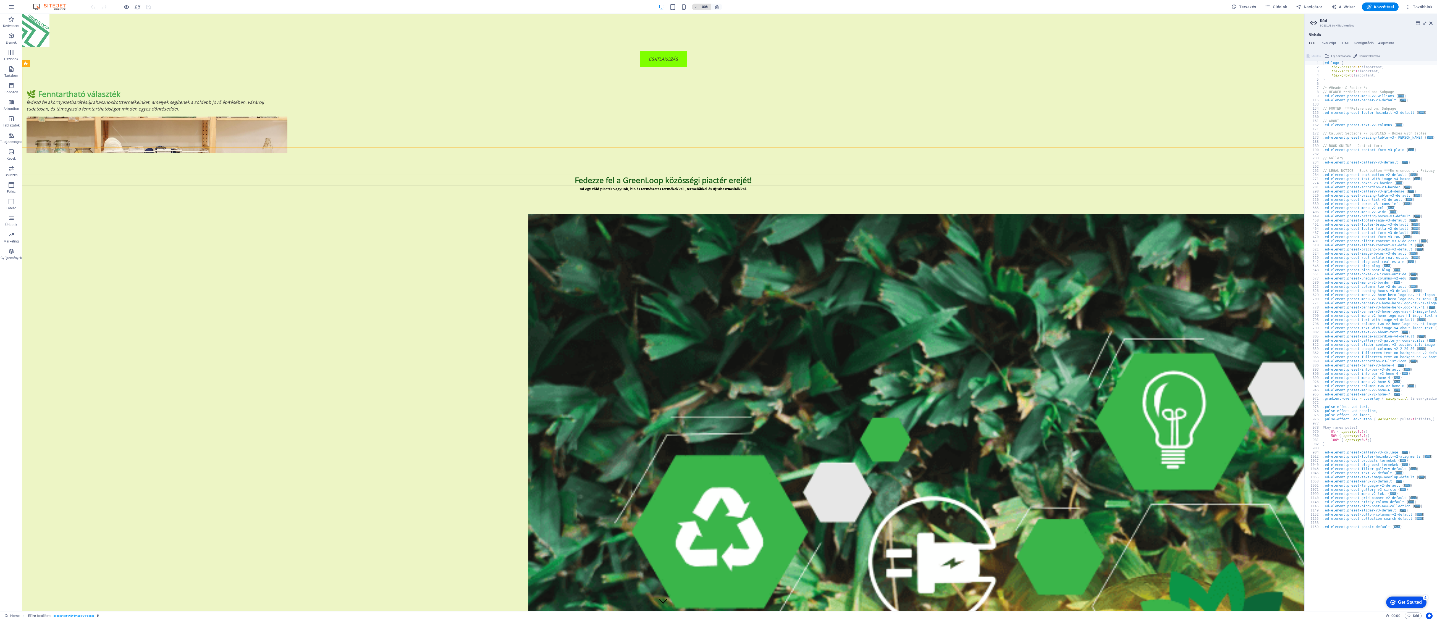
click at [709, 147] on h6 "25%" at bounding box center [703, 148] width 14 height 7
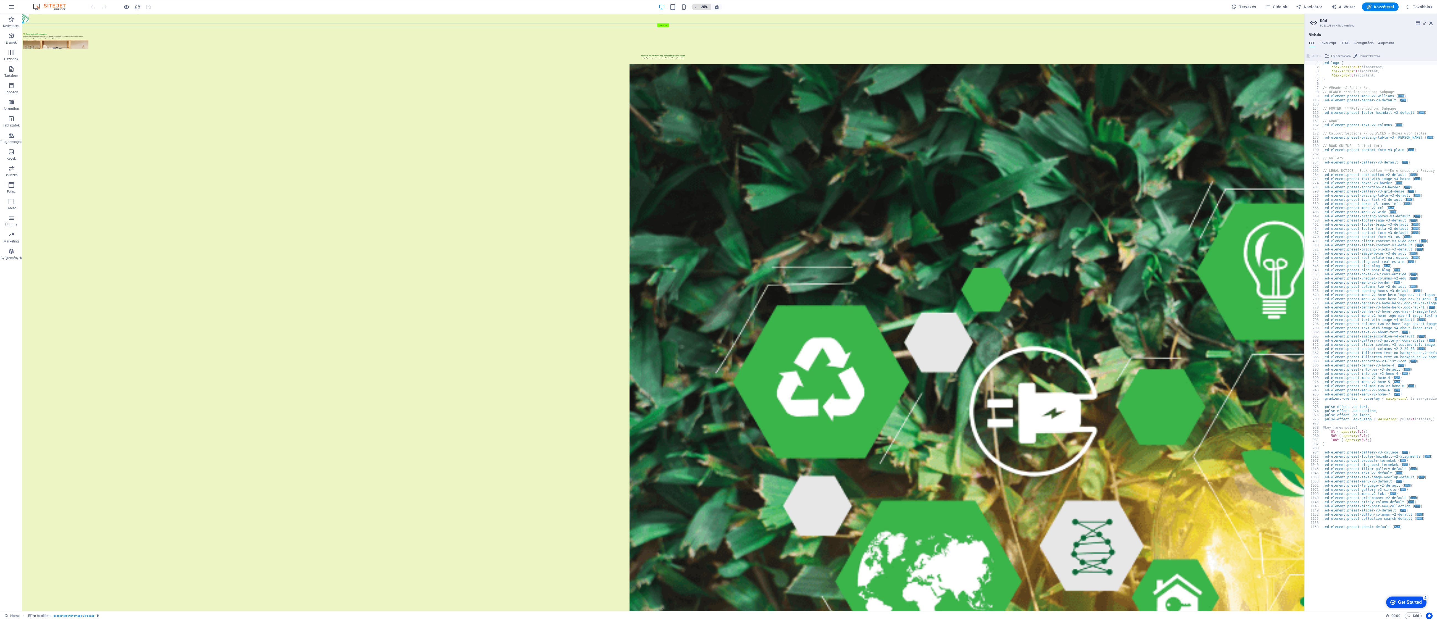
click at [708, 21] on h6 "95%" at bounding box center [703, 24] width 14 height 7
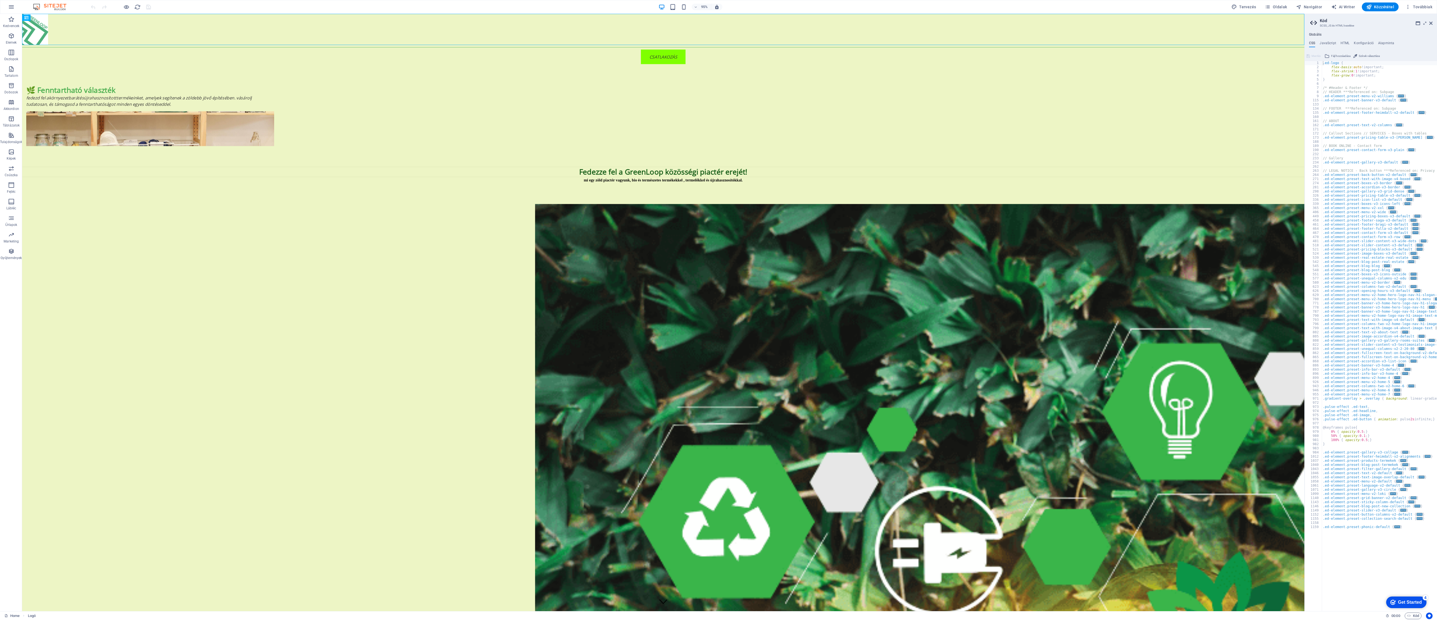
click at [714, 143] on ul "100% 95% 90% 85% 80% 75% 70% 65% 60% 55% 50% 45% 40% 35% 30% 25%" at bounding box center [708, 81] width 31 height 141
click at [707, 7] on h6 "95%" at bounding box center [704, 7] width 9 height 7
click at [713, 137] on li "30%" at bounding box center [708, 139] width 31 height 9
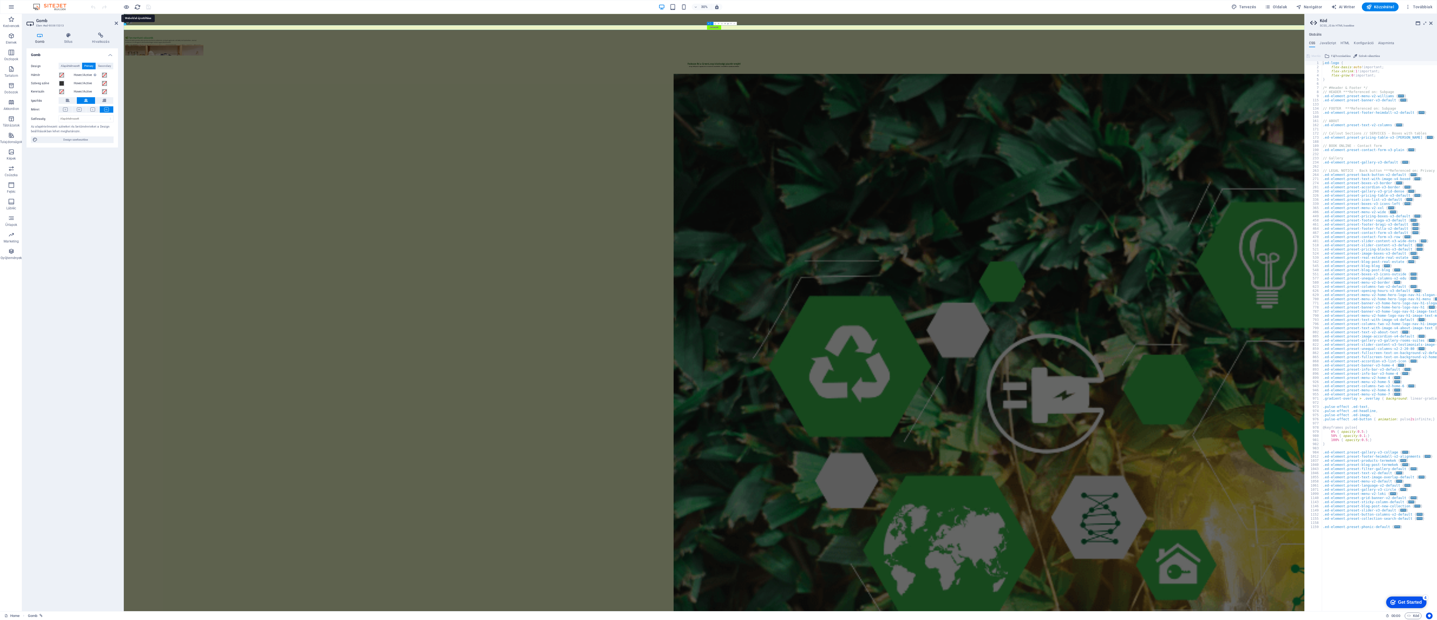
click at [0, 0] on icon "reload" at bounding box center [0, 0] width 0 height 0
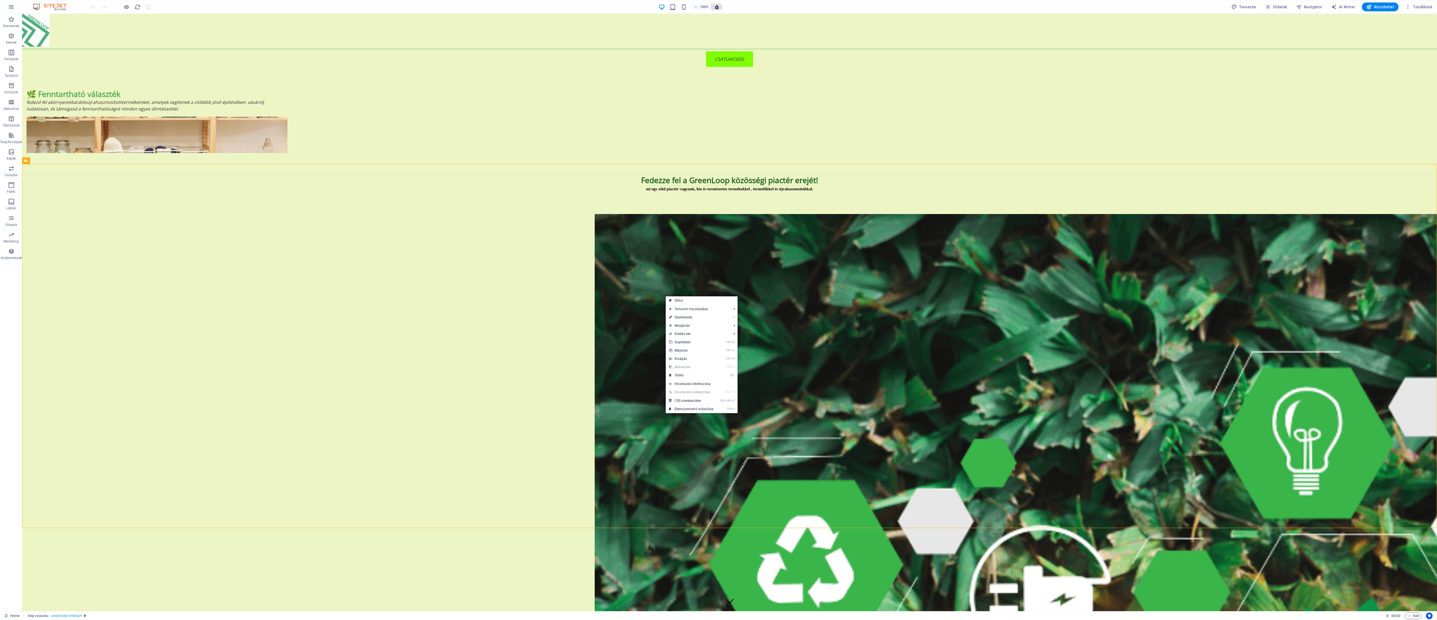
click at [0, 0] on icon "button" at bounding box center [0, 0] width 0 height 0
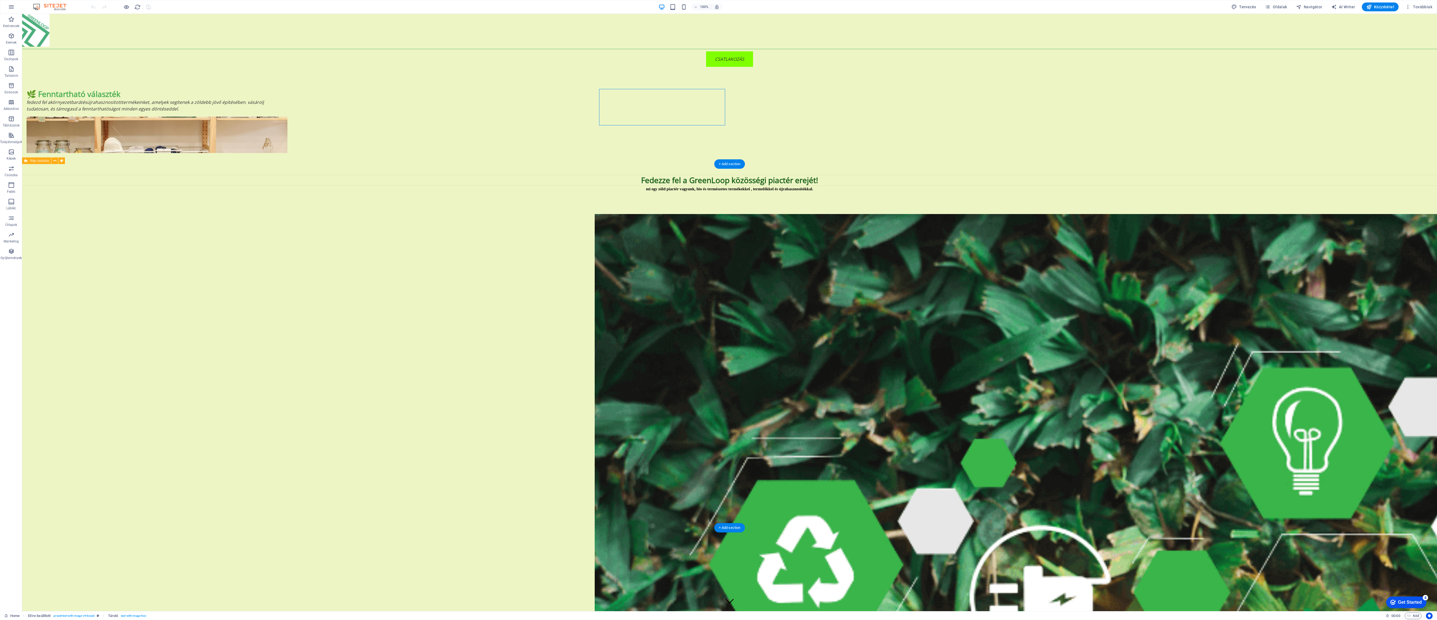
click at [1052, 111] on div "🌿 Fenntartható választék Fedezd fel a környezetbarát és újrahasznosított termék…" at bounding box center [729, 121] width 1415 height 108
